Goal: Submit feedback/report problem

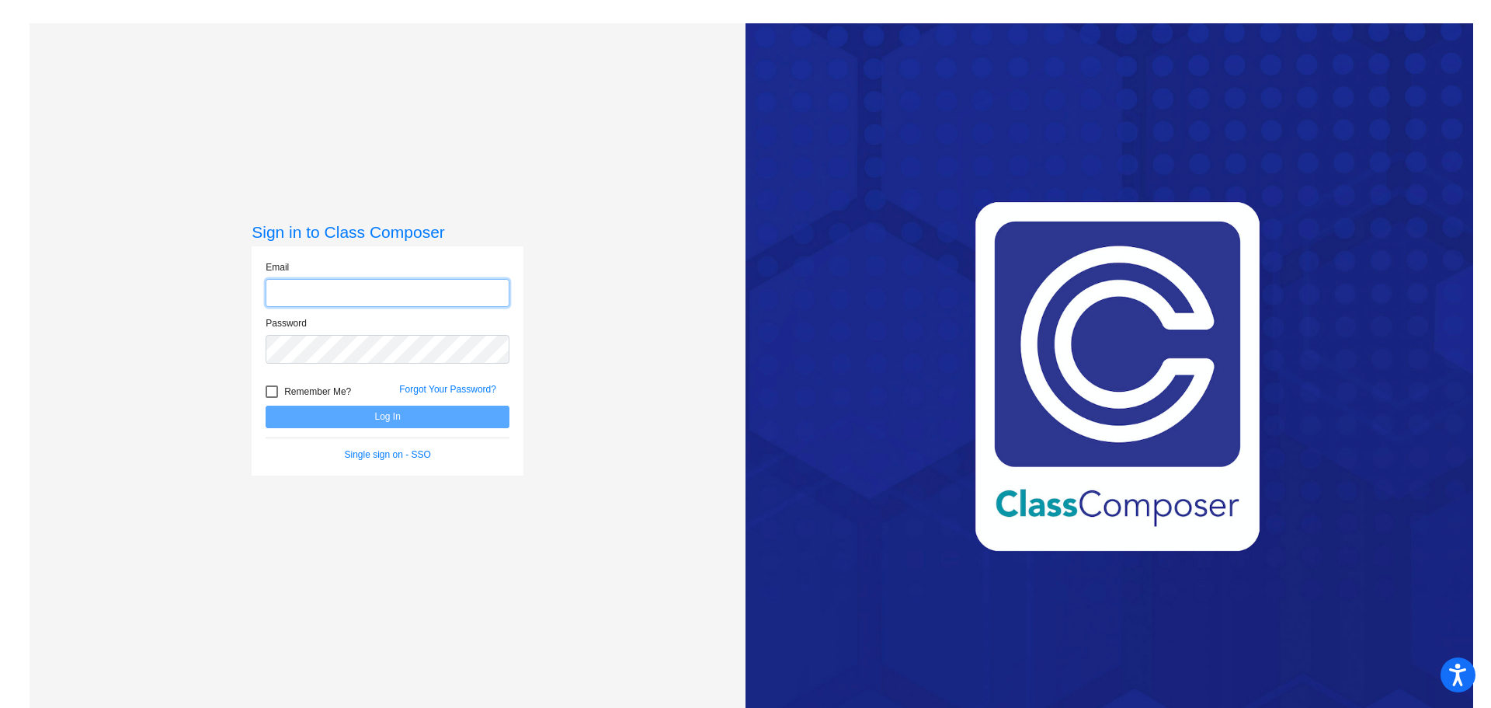
type input "[PERSON_NAME][EMAIL_ADDRESS][PERSON_NAME][DOMAIN_NAME]"
click at [388, 413] on button "Log In" at bounding box center [388, 416] width 244 height 23
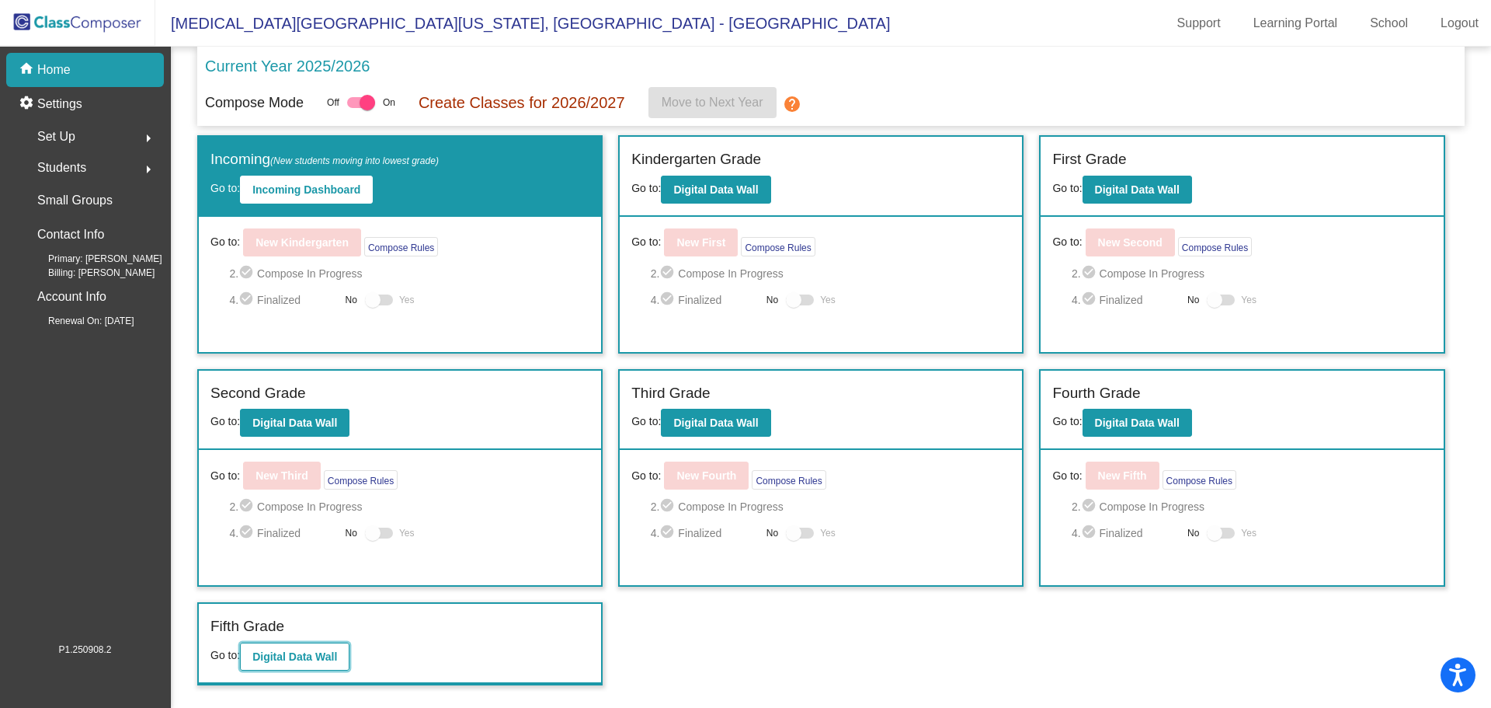
click at [327, 647] on button "Digital Data Wall" at bounding box center [295, 656] width 110 height 28
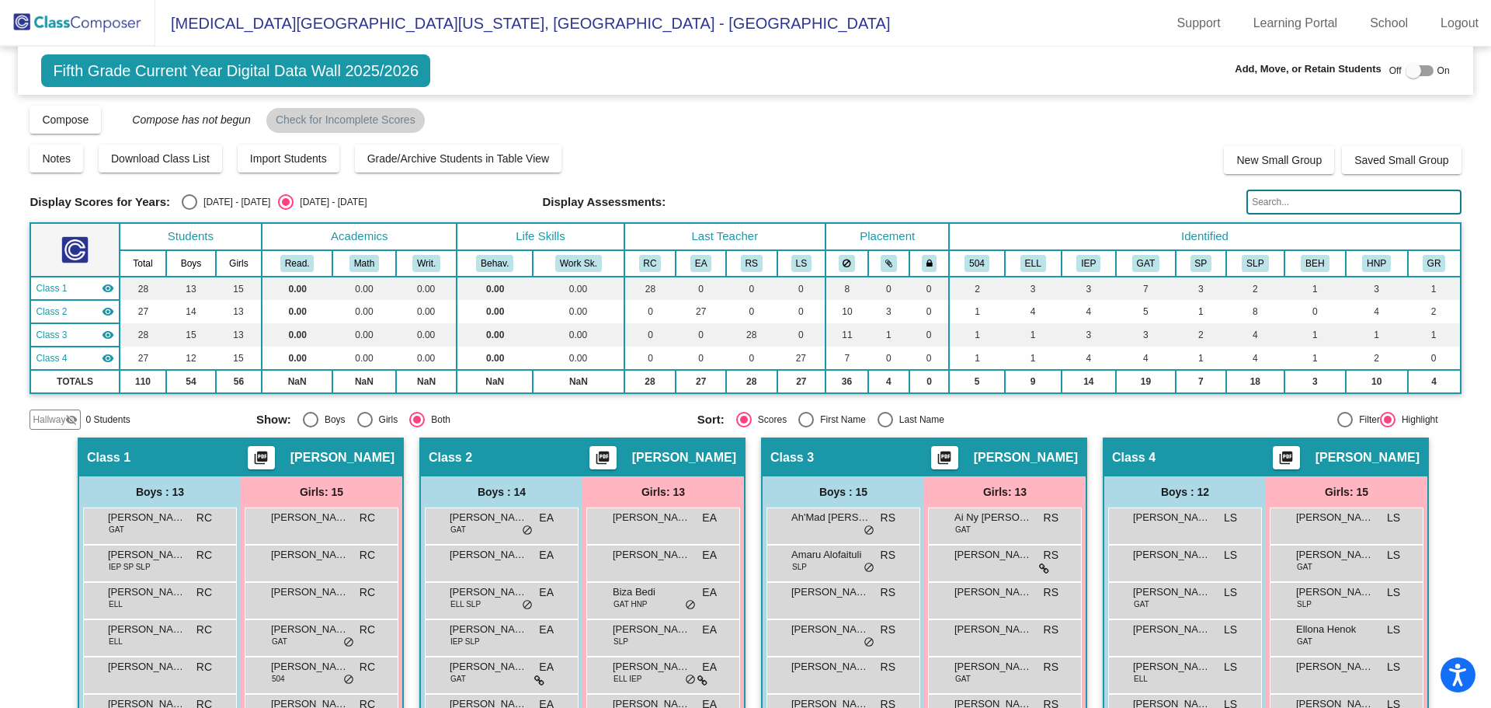
click at [47, 41] on img at bounding box center [77, 23] width 155 height 46
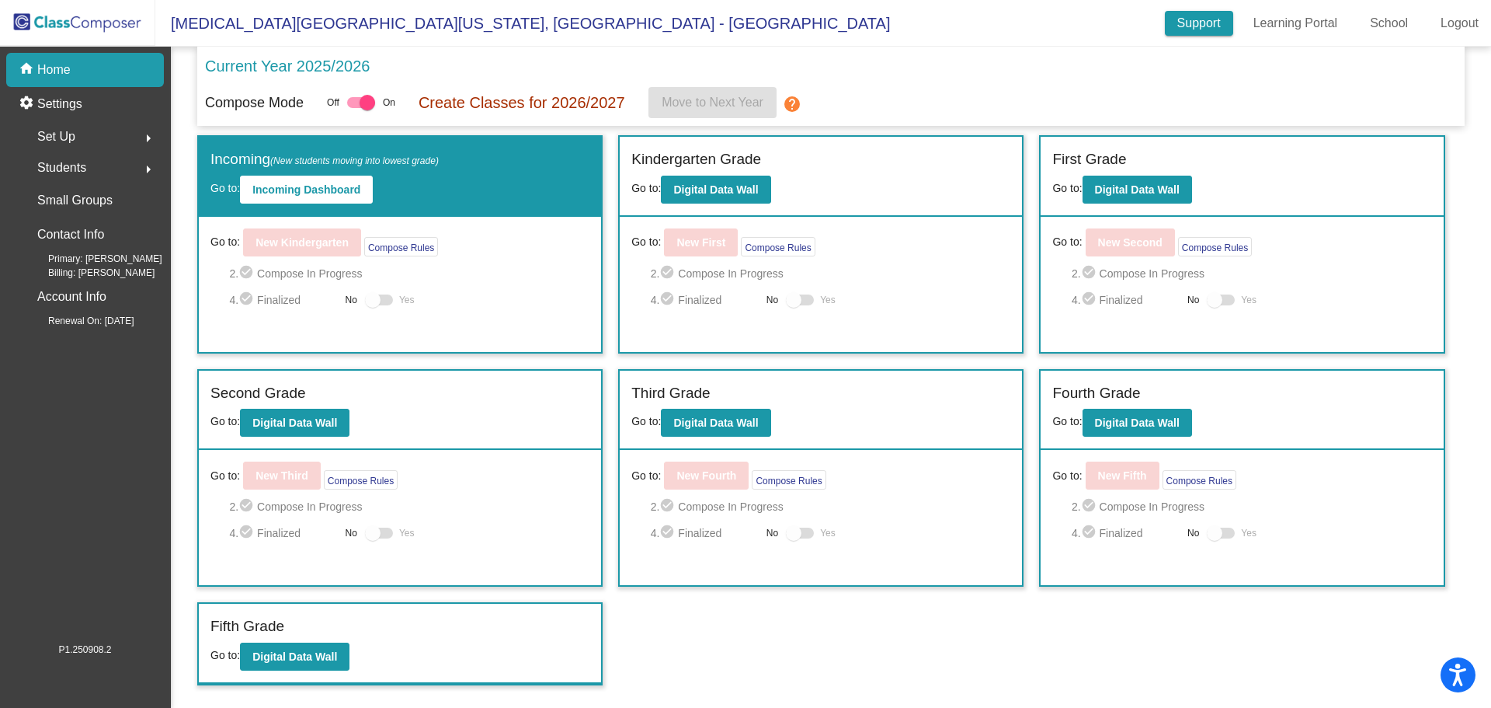
click at [1213, 34] on link "Support" at bounding box center [1199, 23] width 68 height 25
click at [341, 645] on button "Digital Data Wall" at bounding box center [295, 656] width 110 height 28
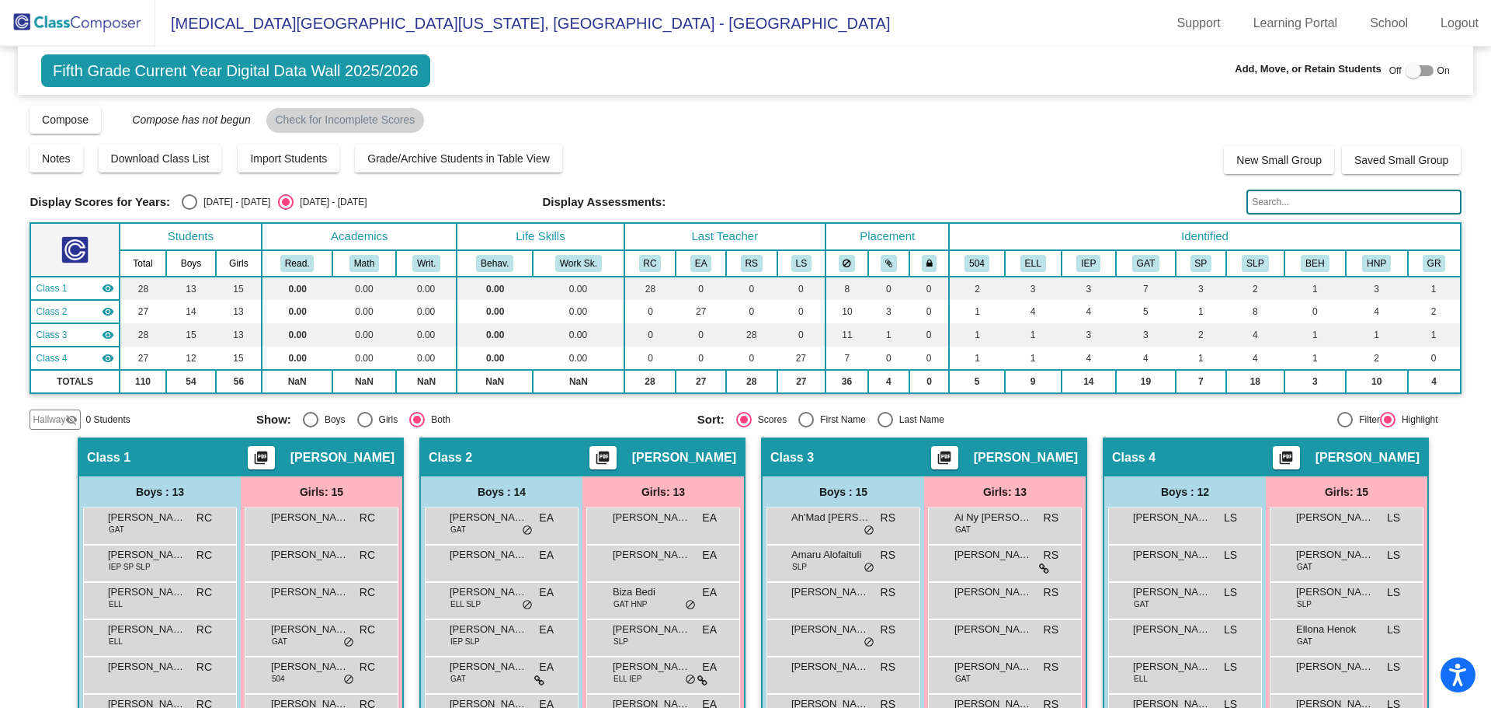
click at [62, 419] on span "Hallway" at bounding box center [49, 419] width 33 height 14
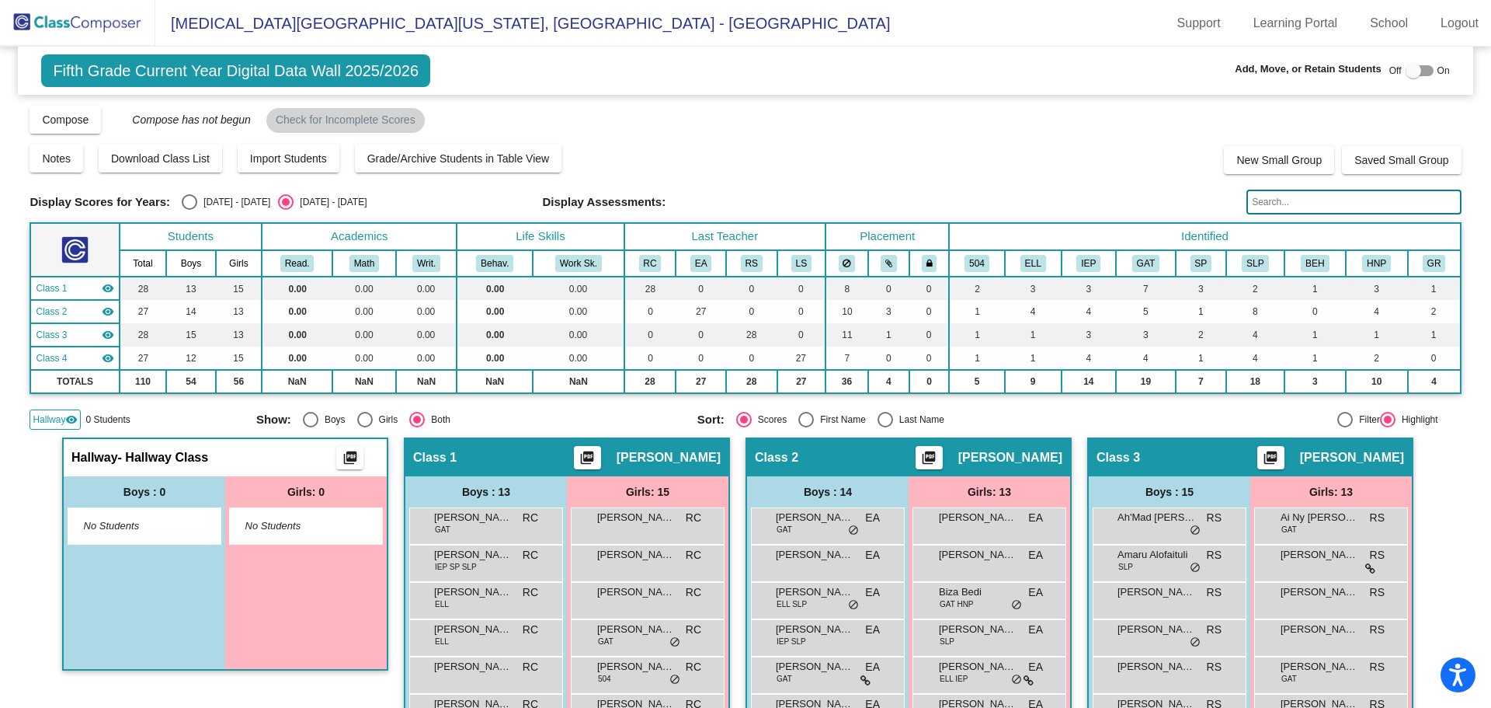
click at [67, 419] on mat-icon "visibility" at bounding box center [71, 419] width 12 height 12
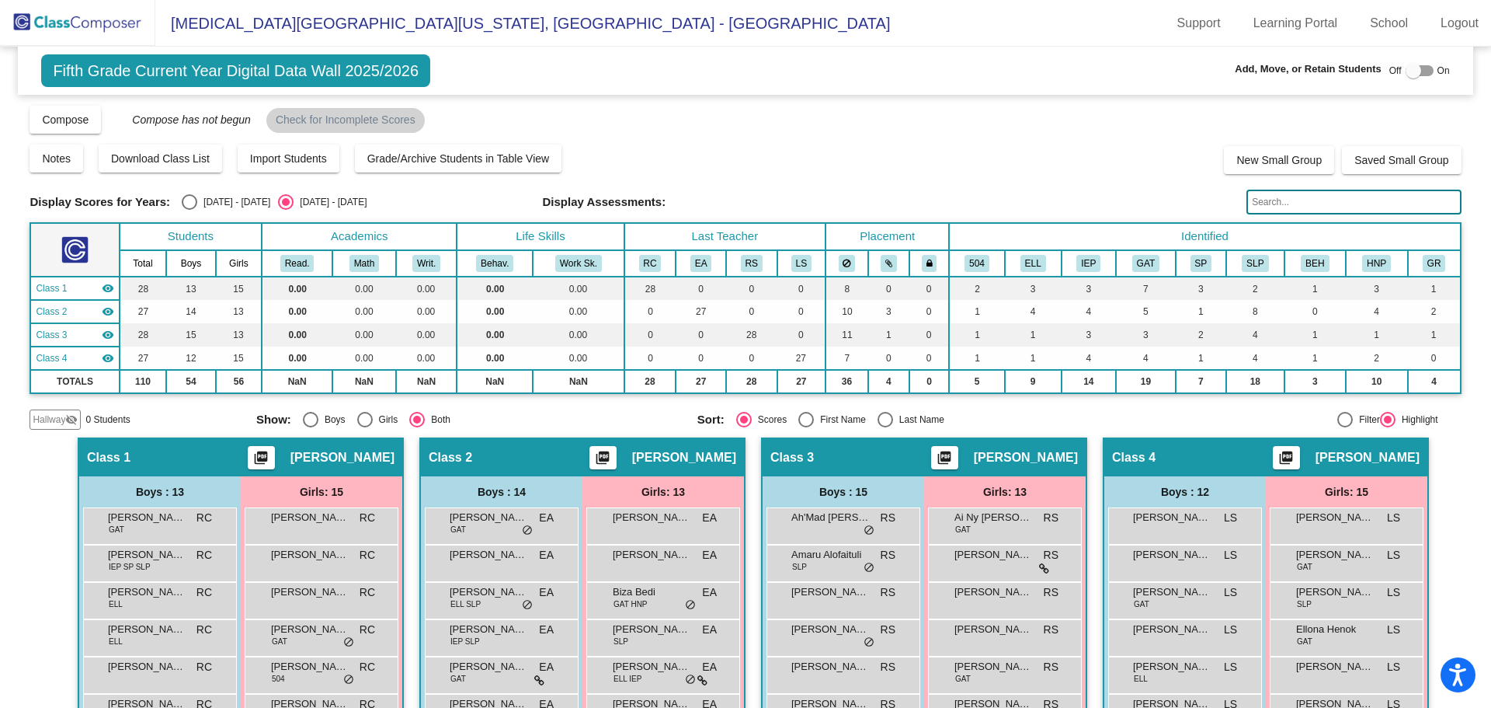
click at [67, 419] on mat-icon "visibility_off" at bounding box center [71, 419] width 12 height 12
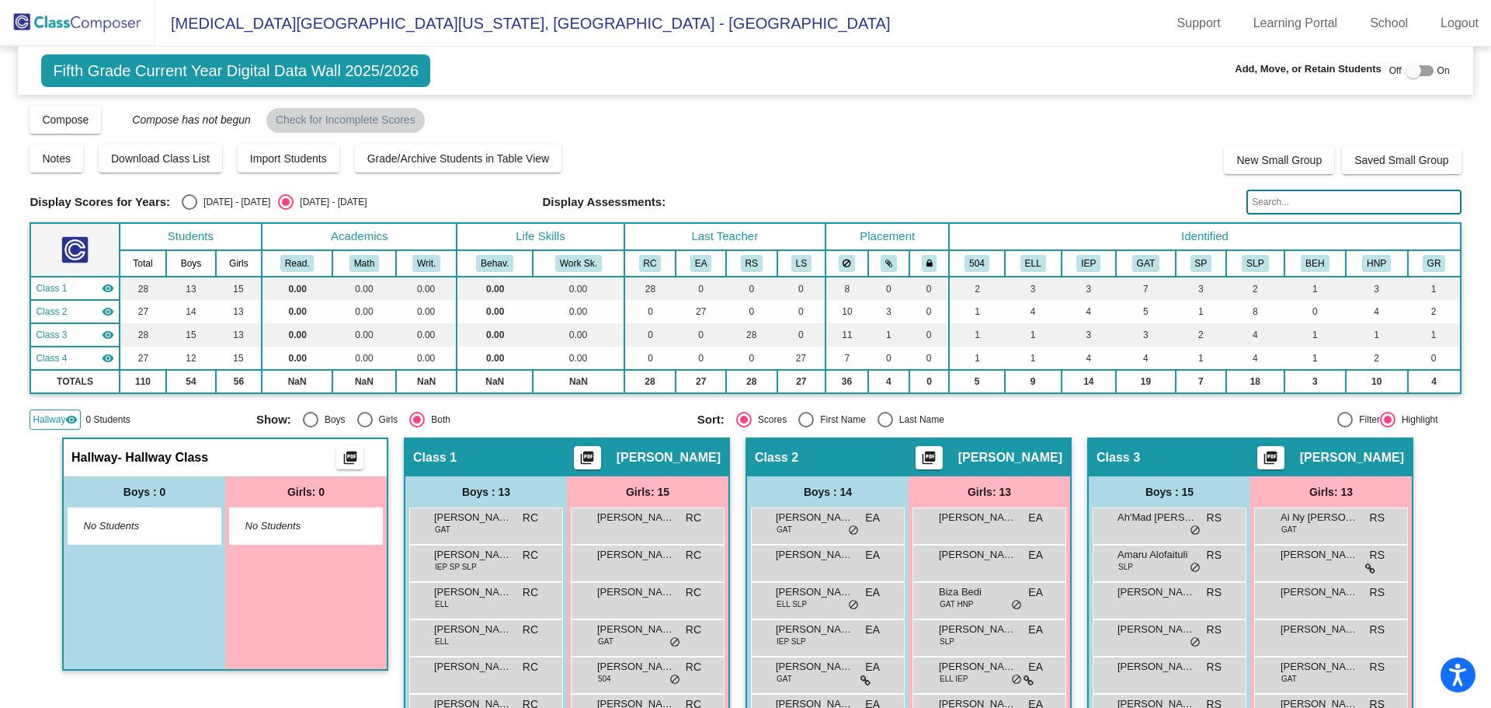
click at [1407, 68] on div at bounding box center [1414, 71] width 16 height 16
checkbox input "true"
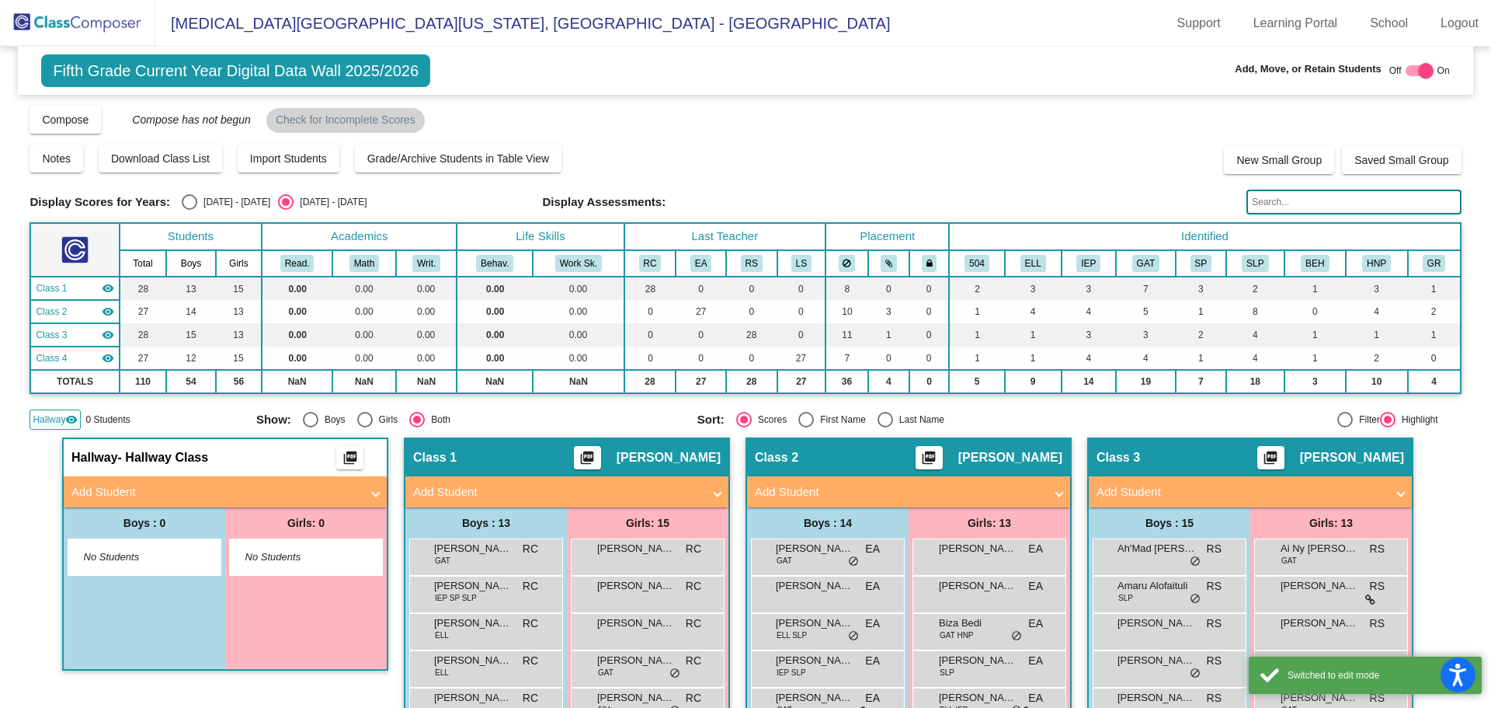
click at [86, 487] on mat-panel-title "Add Student" at bounding box center [215, 492] width 289 height 18
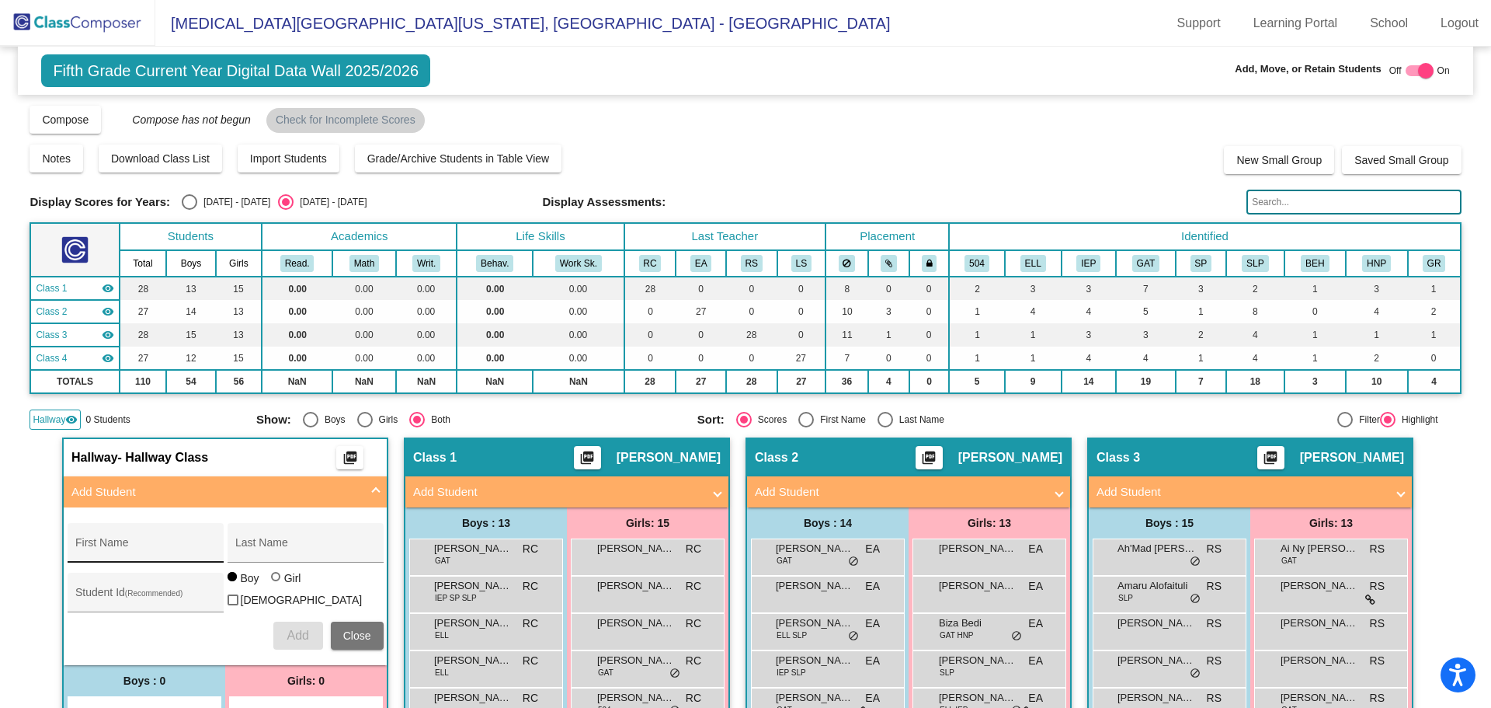
click at [101, 545] on input "First Name" at bounding box center [145, 548] width 140 height 12
type input "Keona"
type input "Torres"
type input "973745163"
click at [271, 581] on div at bounding box center [275, 576] width 9 height 9
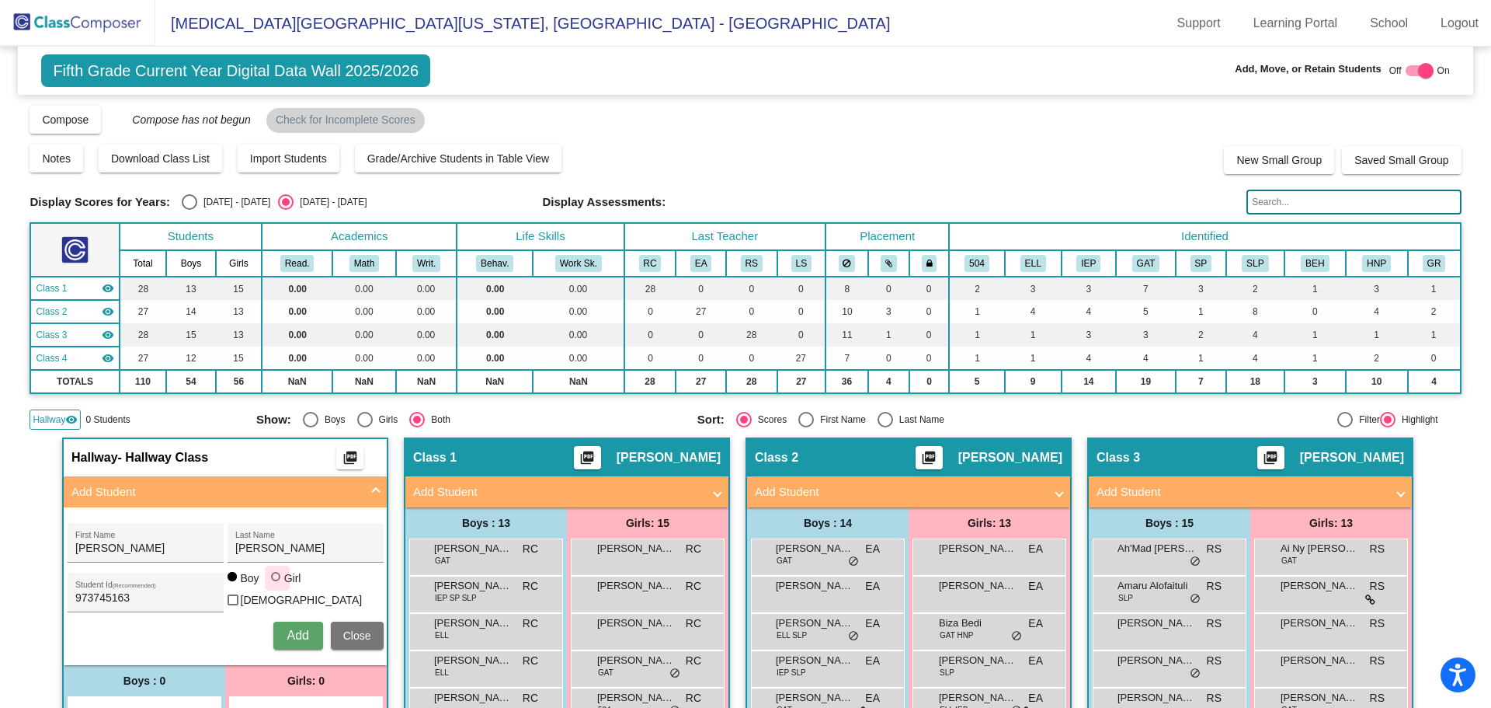
click at [276, 585] on input "Girl" at bounding box center [276, 584] width 1 height 1
radio input "true"
click at [305, 631] on button "Add" at bounding box center [298, 635] width 50 height 28
type input "Dominic"
type input "Fabriciuss"
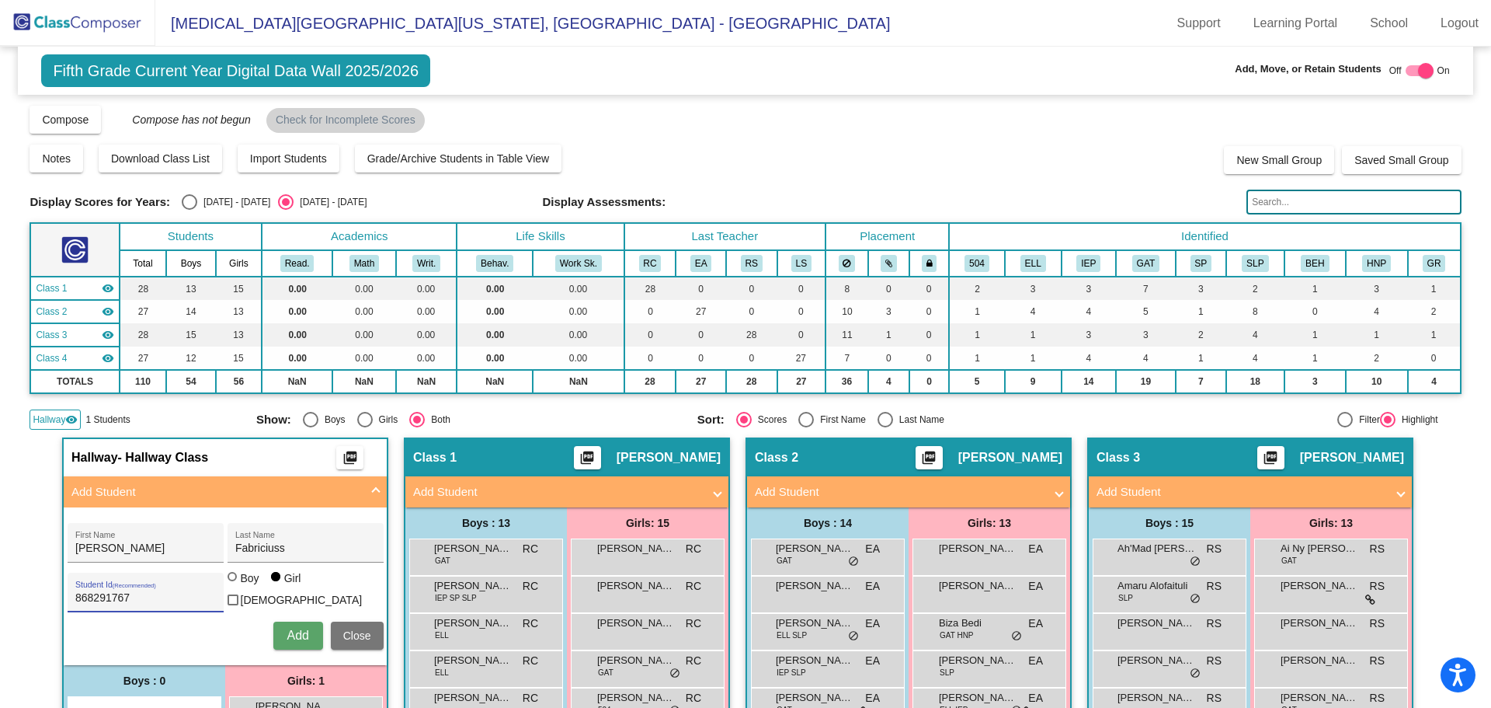
type input "868291767"
click at [231, 581] on div at bounding box center [232, 576] width 9 height 9
click at [233, 585] on input "Boy" at bounding box center [233, 584] width 1 height 1
radio input "true"
click at [294, 631] on span "Add" at bounding box center [298, 634] width 22 height 13
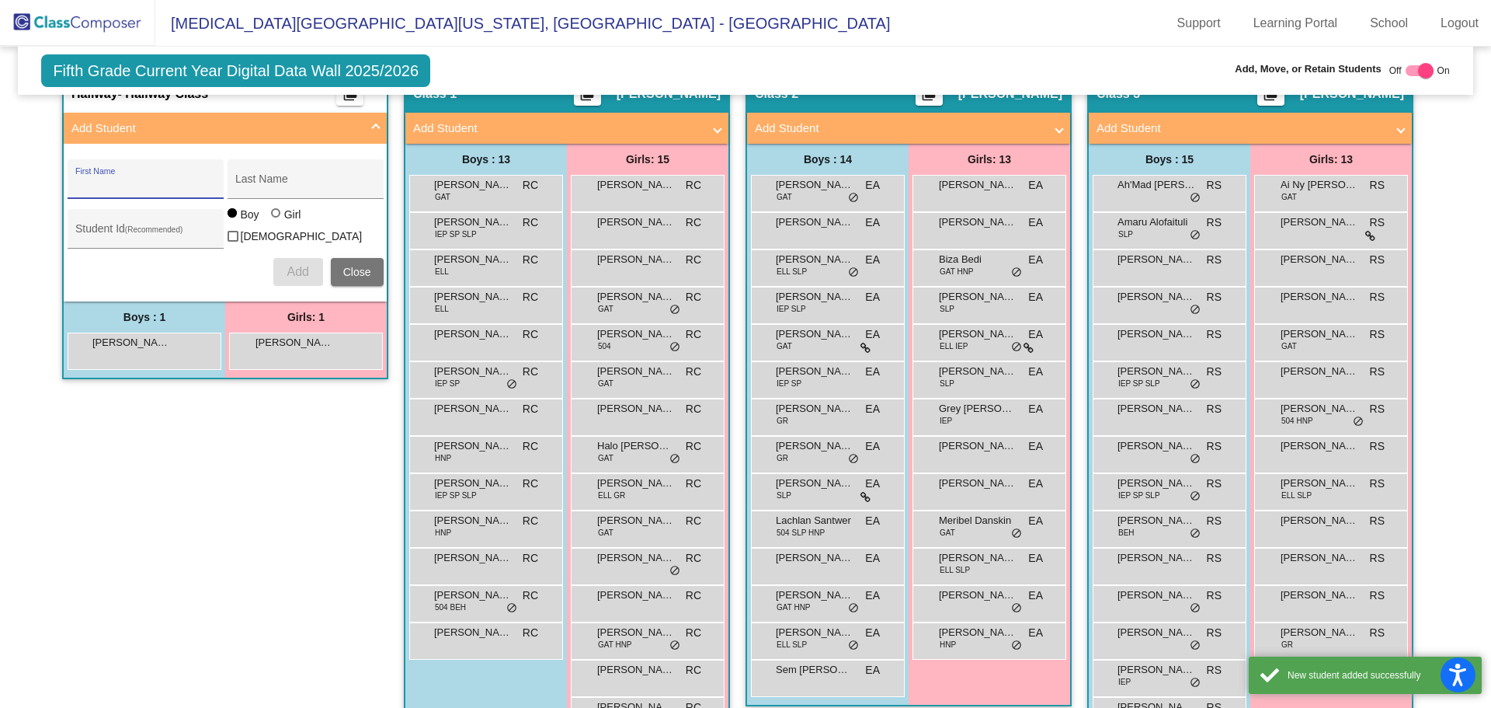
scroll to position [388, 0]
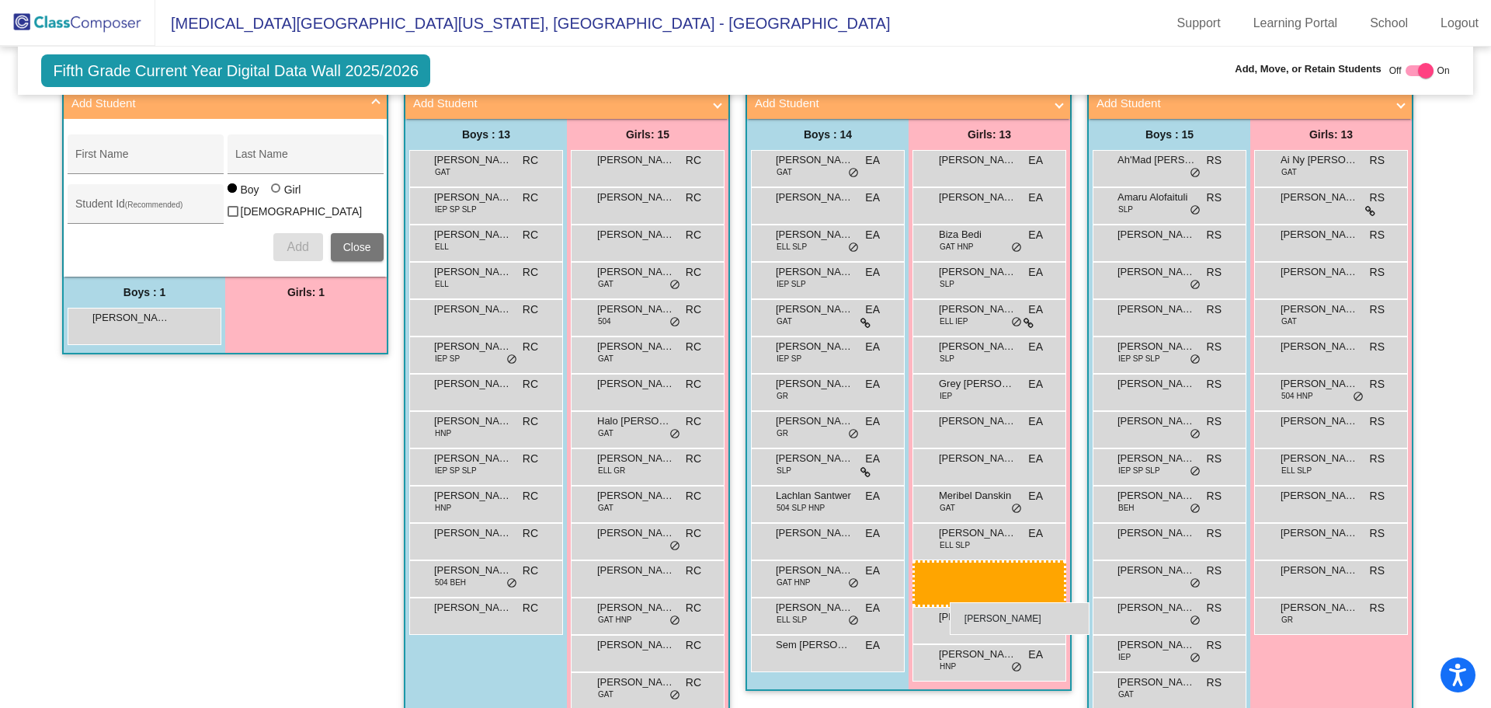
drag, startPoint x: 332, startPoint y: 324, endPoint x: 950, endPoint y: 602, distance: 677.9
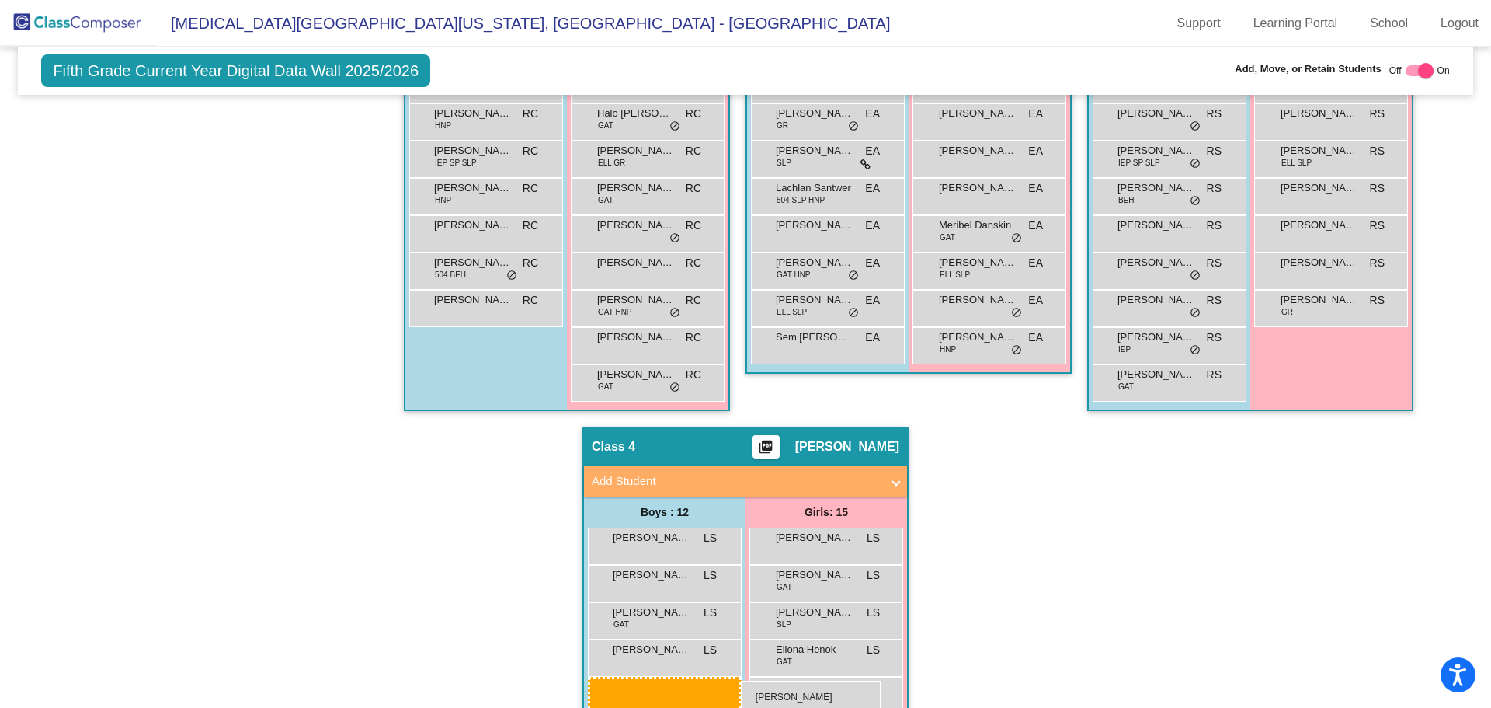
scroll to position [715, 0]
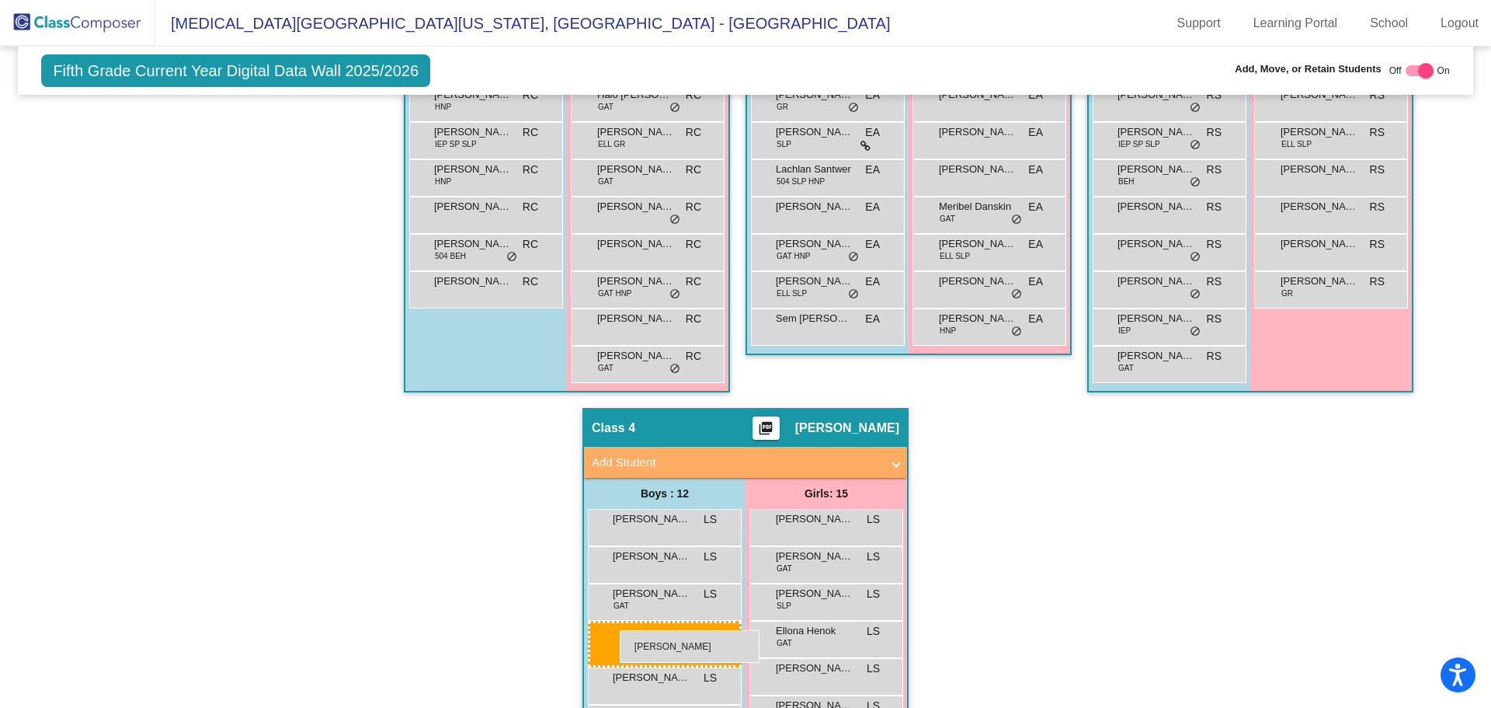
drag, startPoint x: 143, startPoint y: 318, endPoint x: 612, endPoint y: 628, distance: 562.2
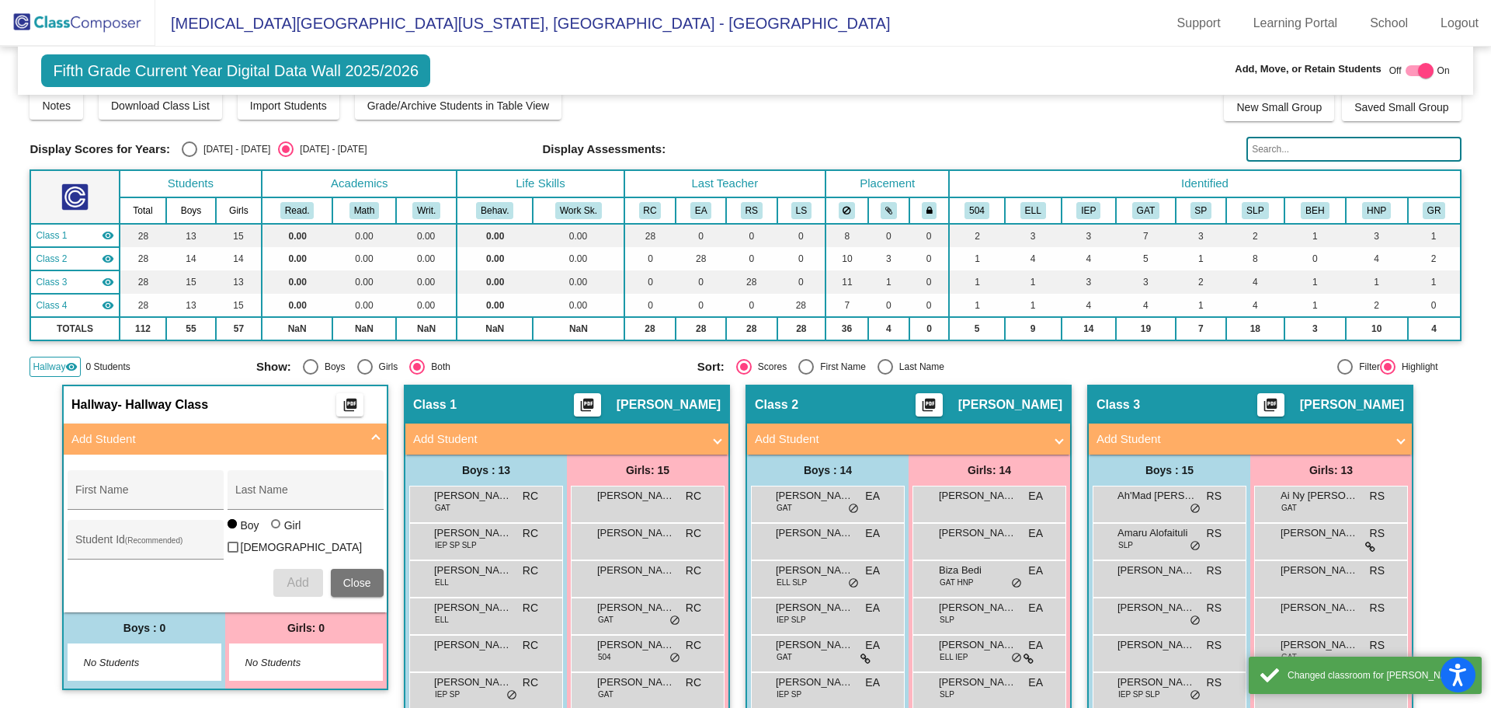
scroll to position [0, 0]
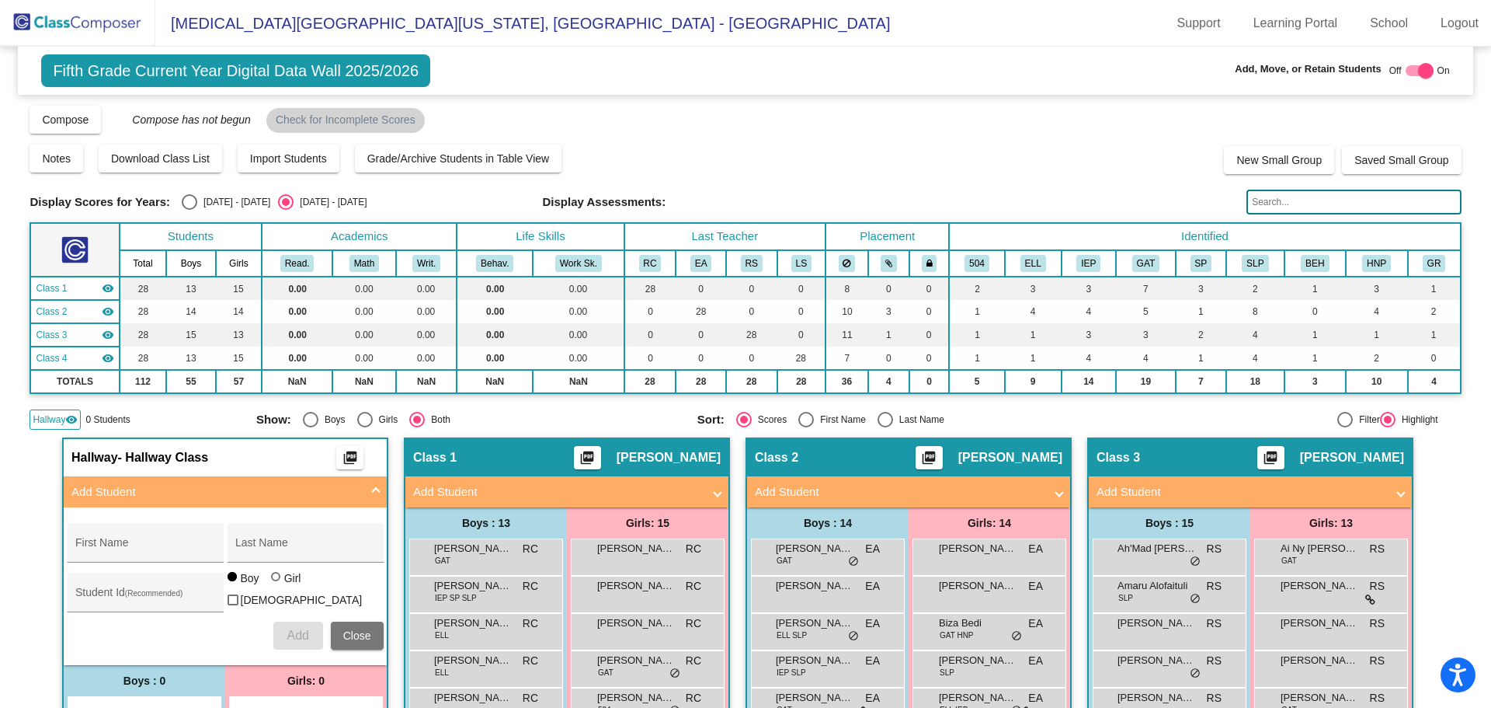
click at [64, 421] on div "Hallway visibility" at bounding box center [55, 419] width 51 height 20
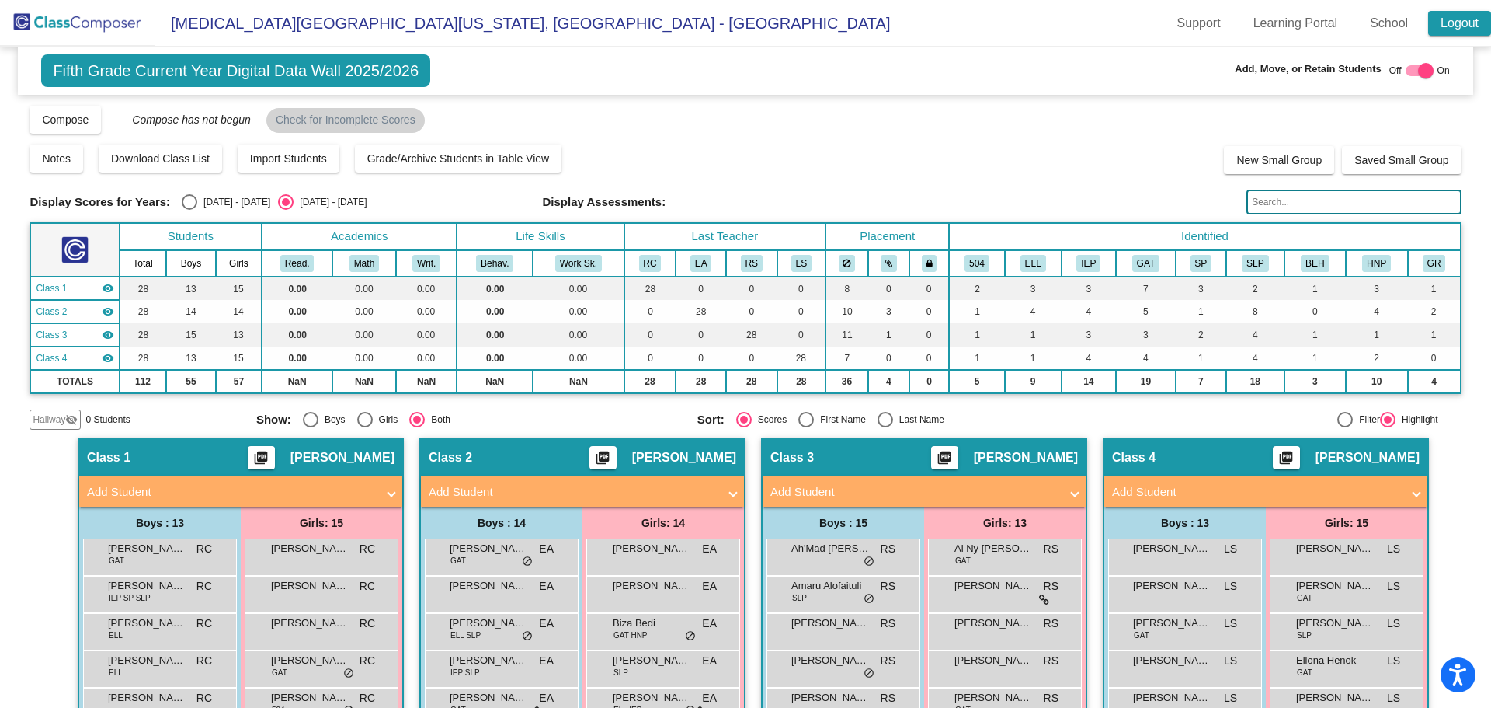
click at [1453, 25] on link "Logout" at bounding box center [1459, 23] width 63 height 25
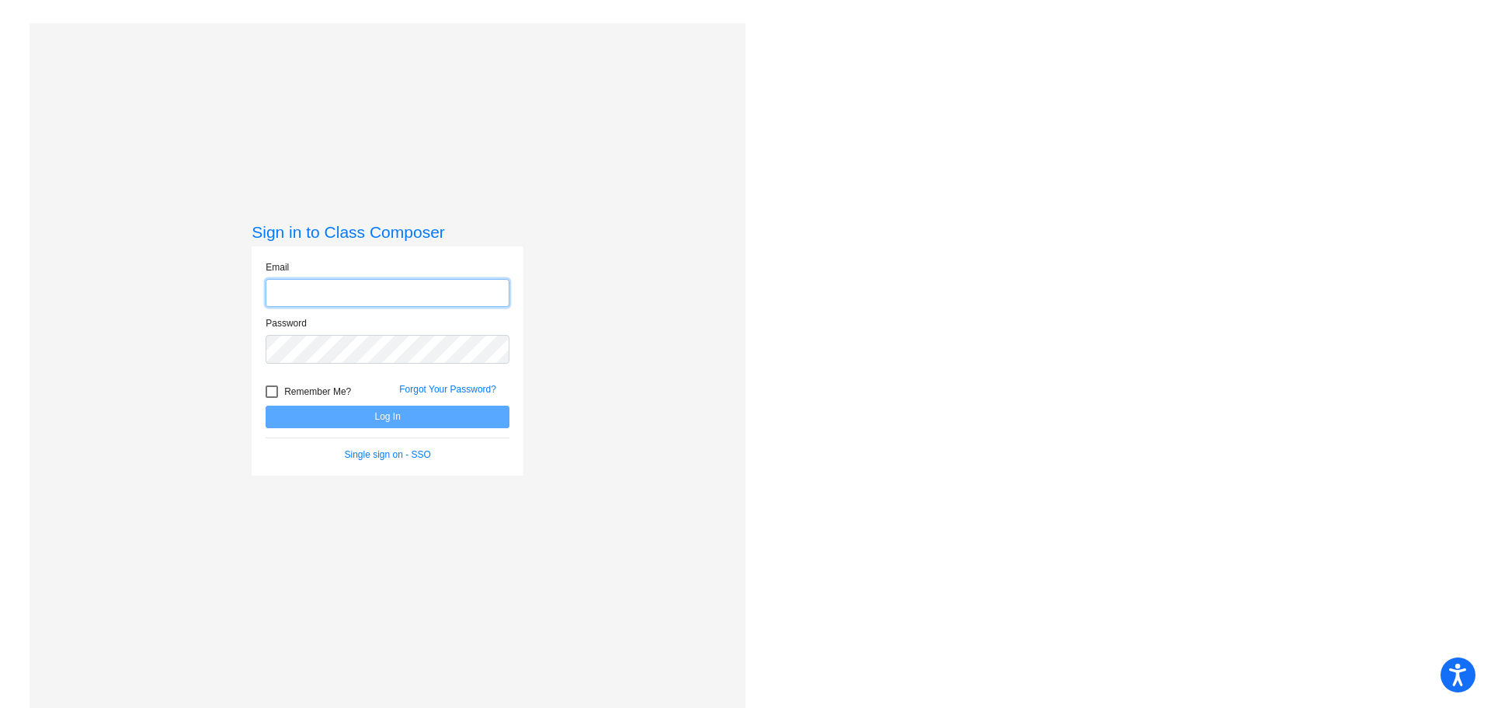
type input "[PERSON_NAME][EMAIL_ADDRESS][PERSON_NAME][DOMAIN_NAME]"
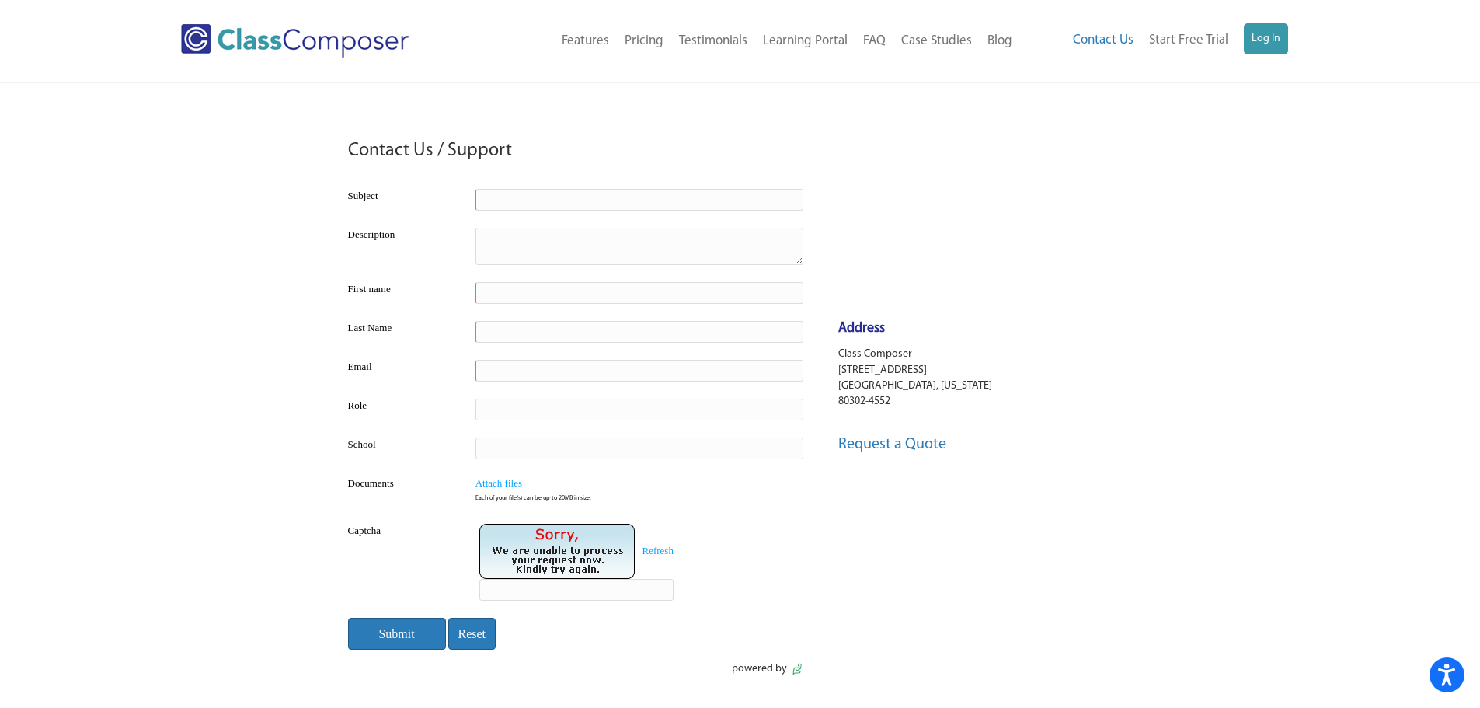
click at [560, 197] on input "text" at bounding box center [639, 200] width 328 height 22
type input "Missing color"
click at [537, 239] on textarea at bounding box center [639, 246] width 328 height 37
type textarea "When we moved the kids up to the current school year, they all changed to gray …"
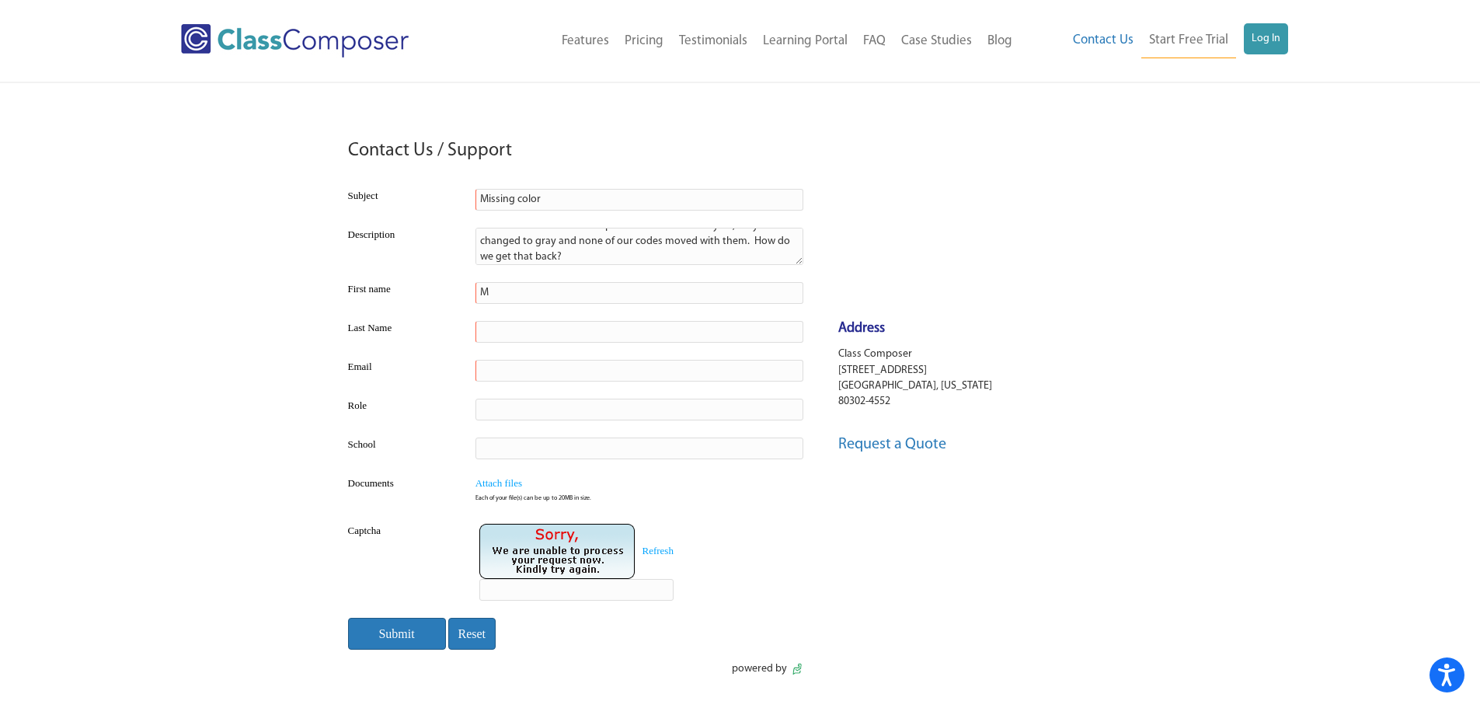
type input "[PERSON_NAME]"
click at [534, 326] on input "text" at bounding box center [639, 332] width 328 height 22
type input "[PERSON_NAME]"
click at [520, 375] on input "text" at bounding box center [639, 371] width 328 height 22
type input "[PERSON_NAME][EMAIL_ADDRESS][PERSON_NAME][DOMAIN_NAME]"
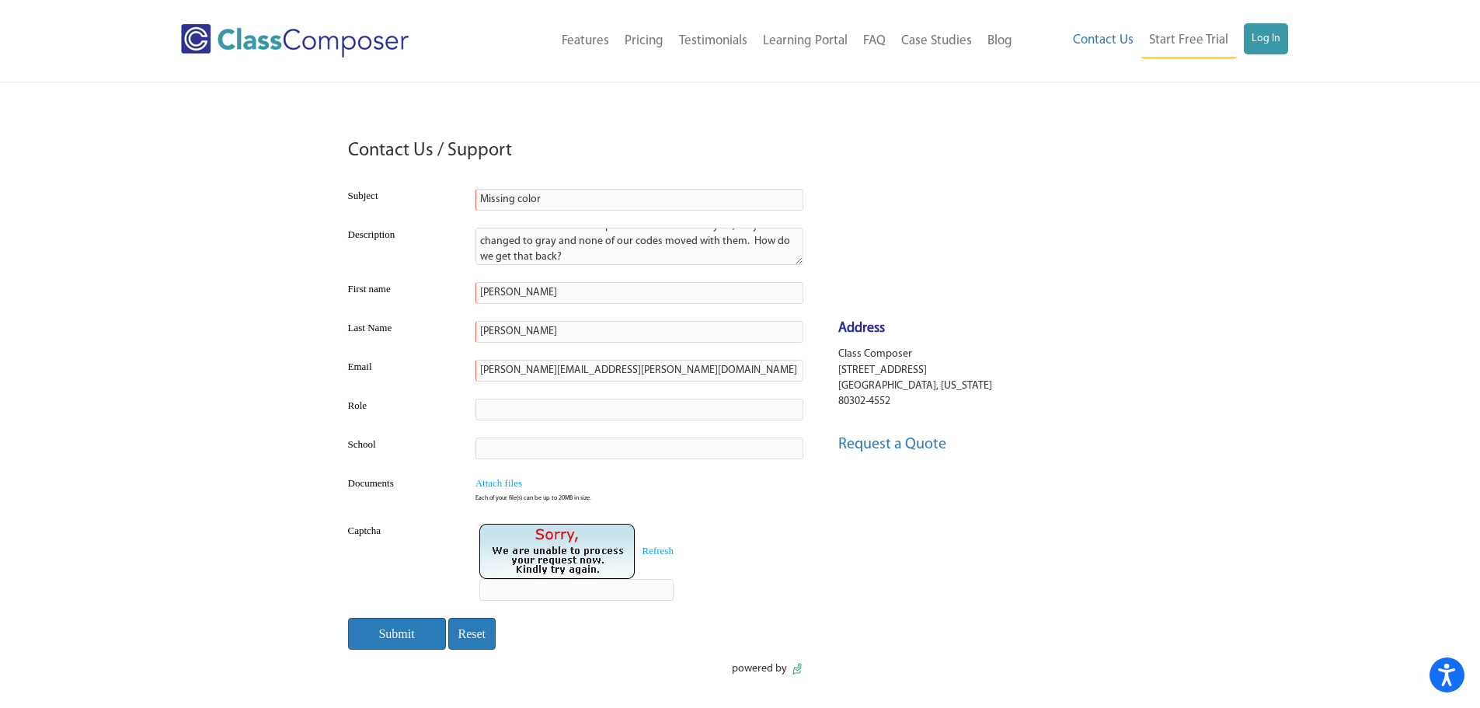
click at [488, 412] on input "text" at bounding box center [639, 409] width 328 height 22
type input "Registrar"
click at [527, 447] on input "text" at bounding box center [639, 448] width 328 height 22
type input "[MEDICAL_DATA] Pebble"
click at [543, 598] on input "text" at bounding box center [576, 590] width 194 height 22
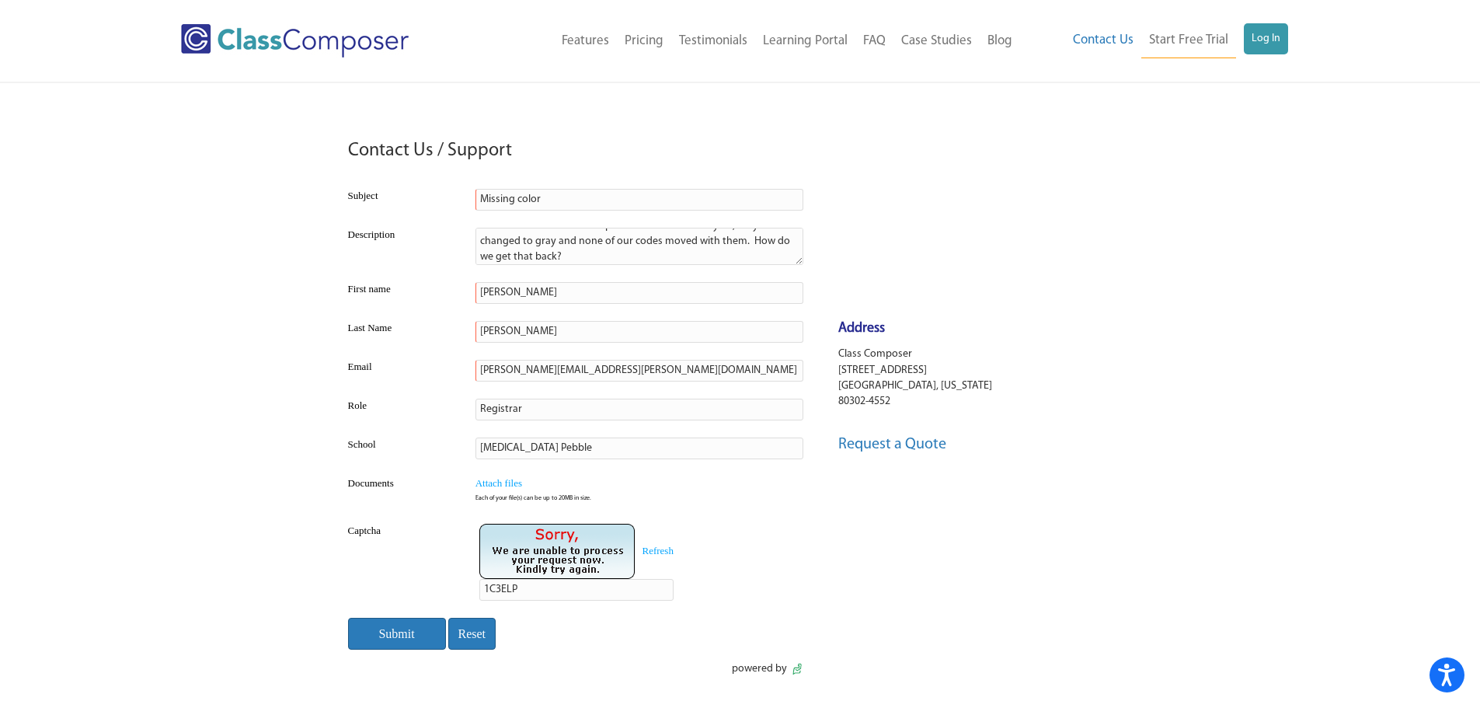
type input "1C3ELP"
click at [401, 632] on input "Submit" at bounding box center [397, 633] width 98 height 32
